Goal: Information Seeking & Learning: Compare options

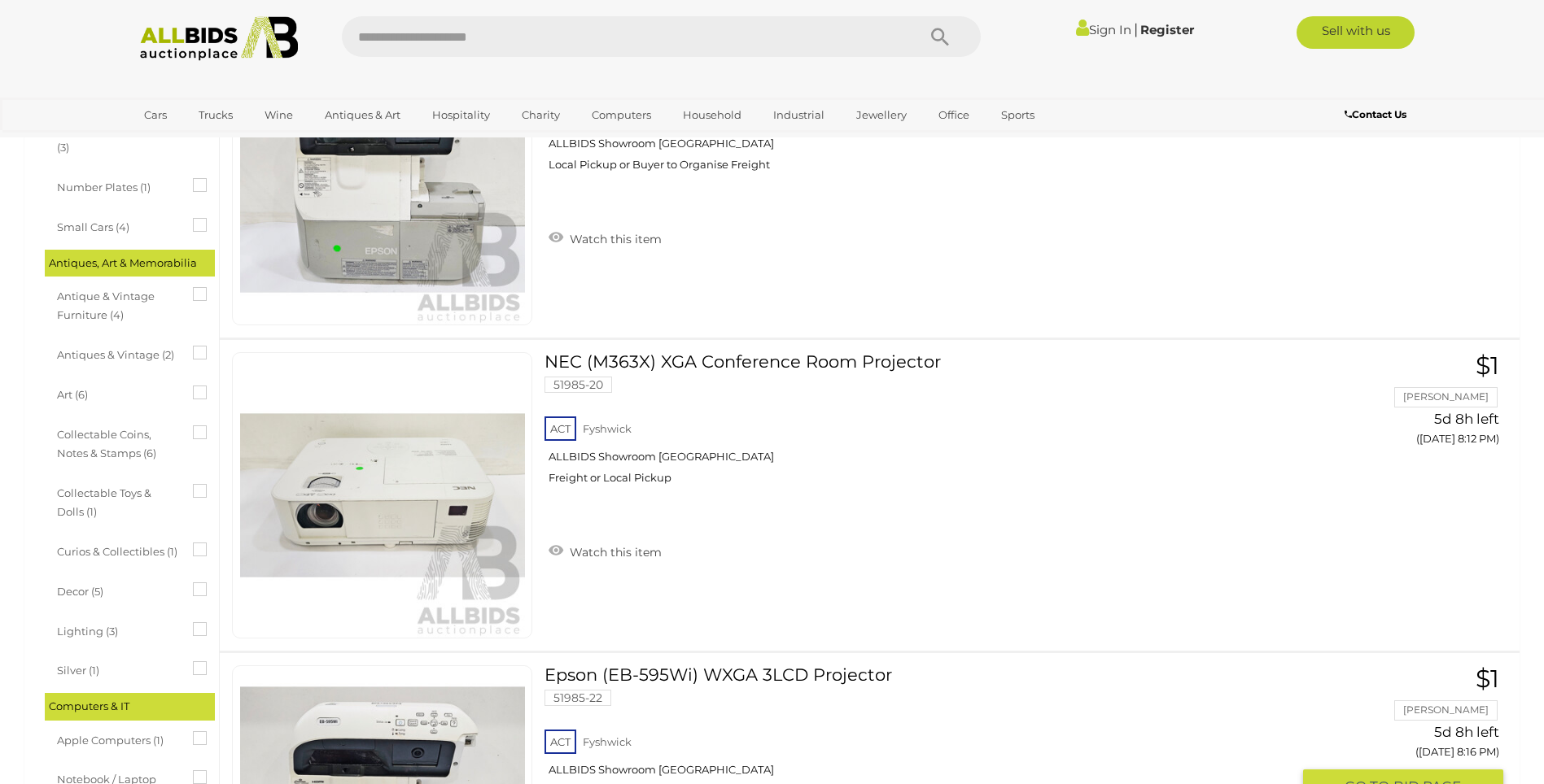
scroll to position [763, 0]
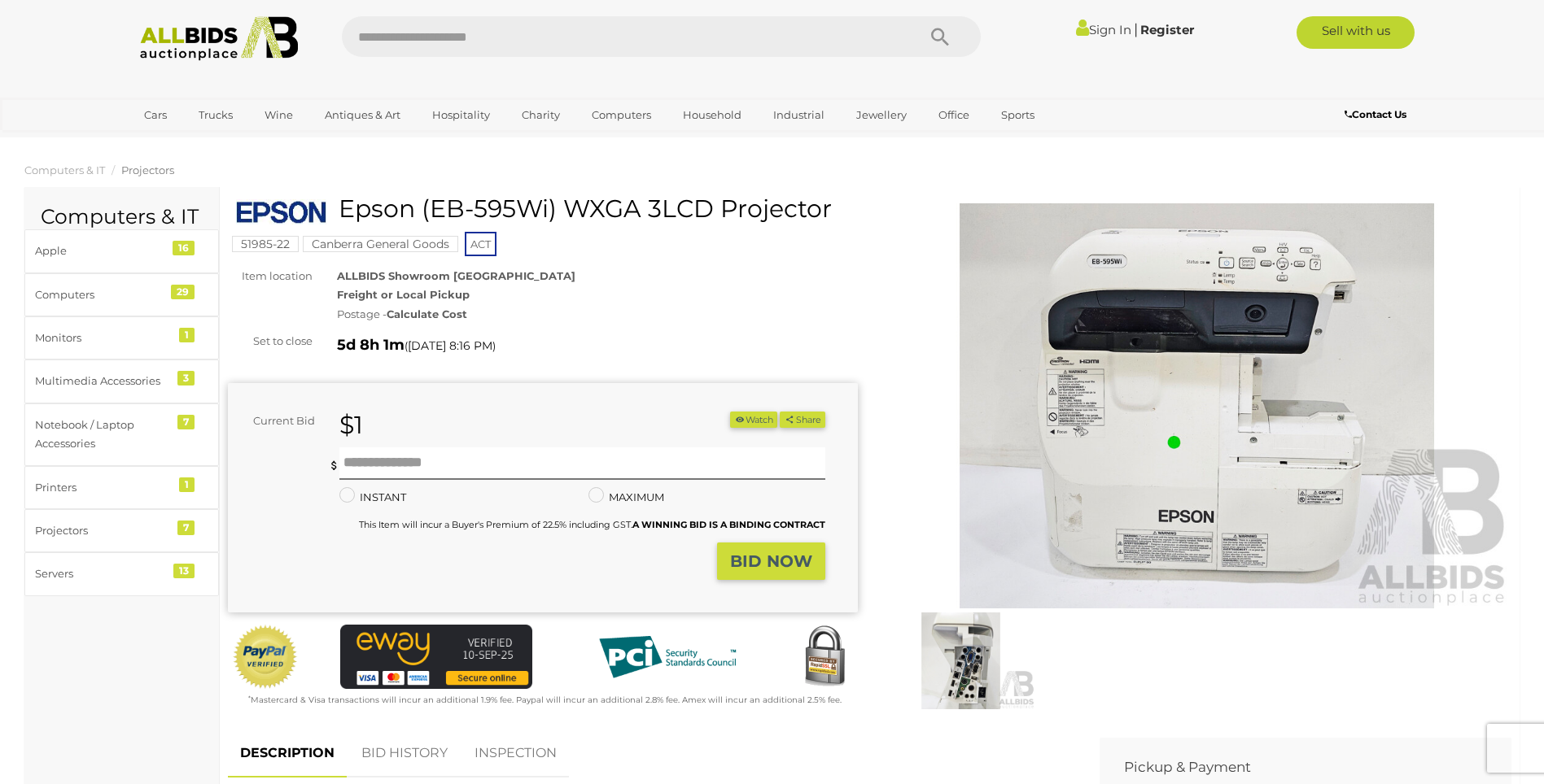
drag, startPoint x: 432, startPoint y: 213, endPoint x: 548, endPoint y: 223, distance: 116.4
click at [548, 222] on h1 "Epson (EB-595Wi) WXGA 3LCD Projector" at bounding box center [544, 209] width 617 height 27
drag, startPoint x: 548, startPoint y: 223, endPoint x: 535, endPoint y: 218, distance: 13.9
copy h1 "EB-595Wi"
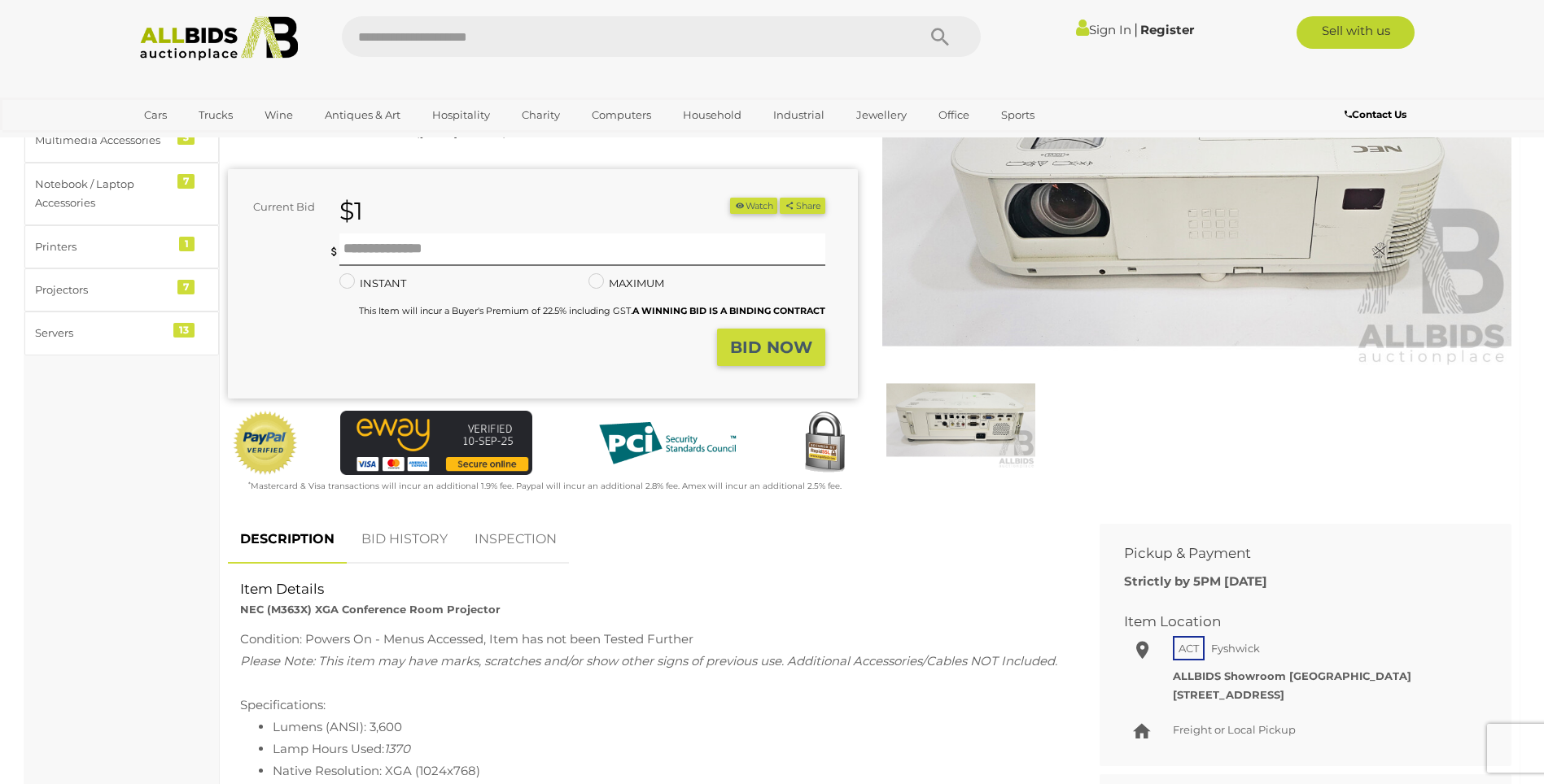
scroll to position [406, 0]
